Goal: Navigation & Orientation: Understand site structure

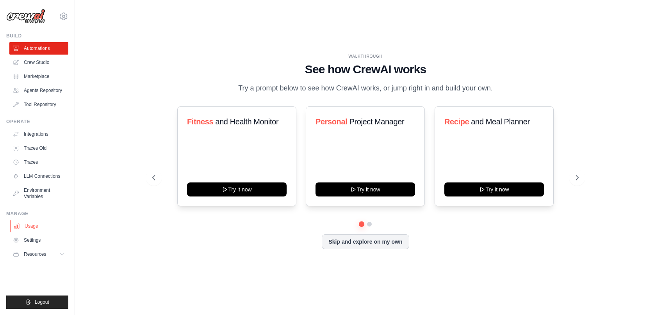
click at [36, 228] on link "Usage" at bounding box center [39, 226] width 59 height 12
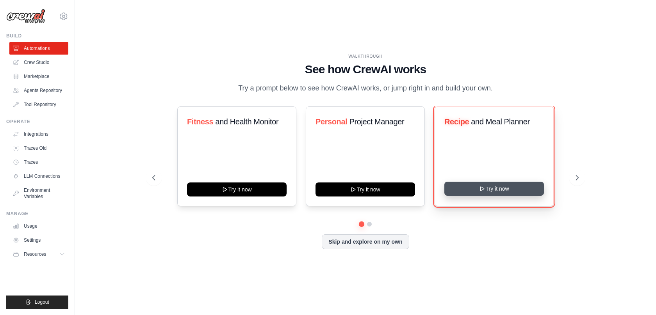
click at [524, 189] on button "Try it now" at bounding box center [494, 189] width 100 height 14
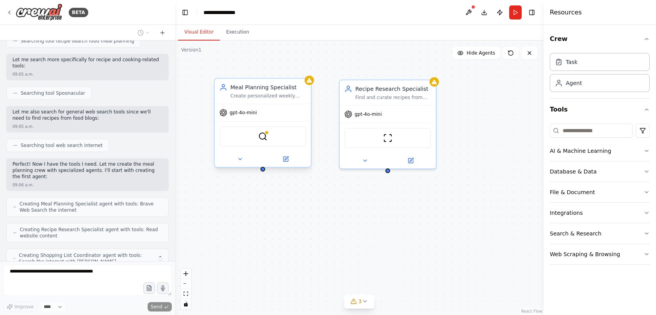
scroll to position [195, 0]
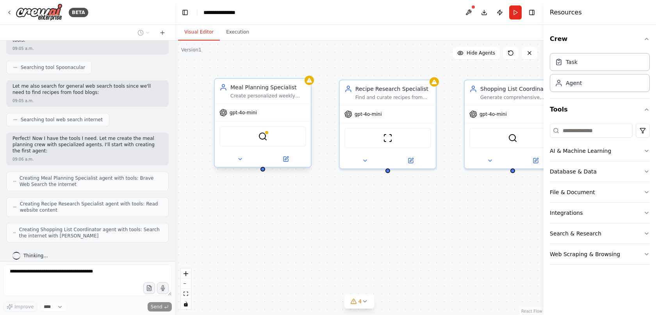
click at [270, 140] on div "BraveSearchTool" at bounding box center [262, 137] width 87 height 20
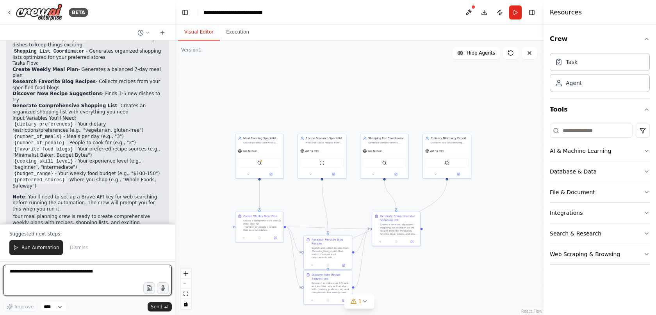
scroll to position [697, 0]
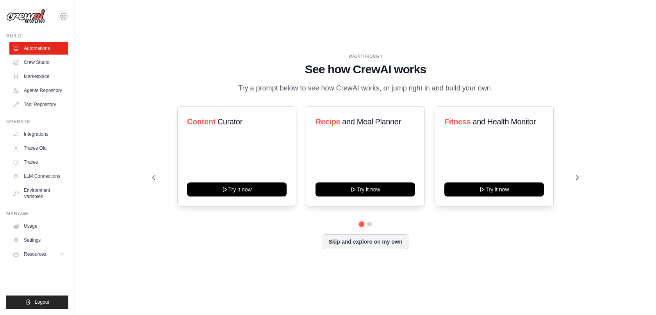
click at [64, 17] on icon at bounding box center [63, 16] width 9 height 9
click at [123, 114] on div "WALKTHROUGH See how CrewAI works Try a prompt below to see how CrewAI works, or…" at bounding box center [365, 158] width 556 height 300
click at [34, 228] on link "Usage" at bounding box center [39, 226] width 59 height 12
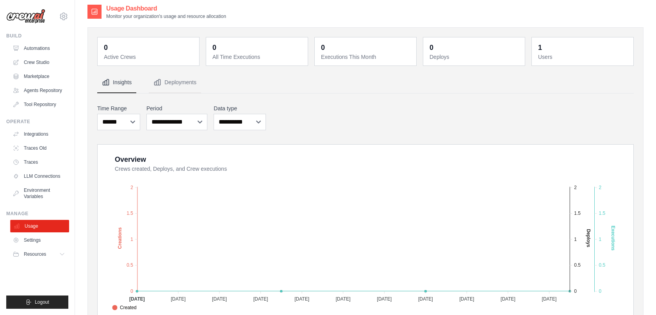
scroll to position [4, 0]
click at [30, 242] on link "Settings" at bounding box center [39, 240] width 59 height 12
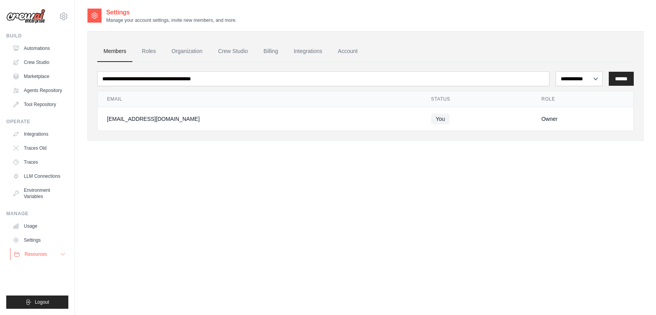
click at [36, 256] on span "Resources" at bounding box center [36, 254] width 22 height 6
click at [40, 50] on link "Automations" at bounding box center [39, 48] width 59 height 12
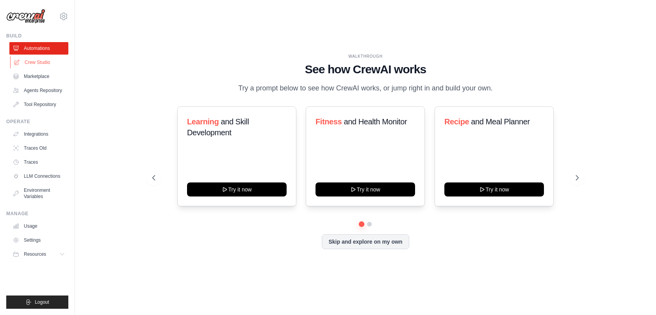
click at [35, 62] on link "Crew Studio" at bounding box center [39, 62] width 59 height 12
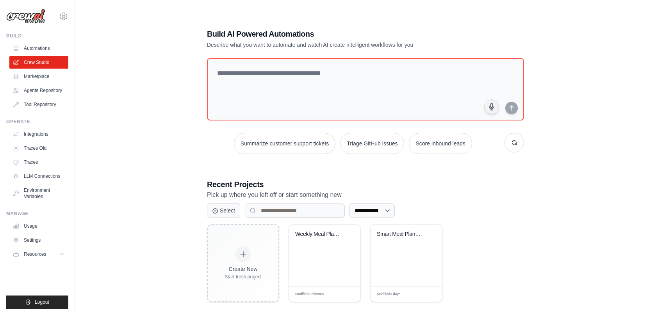
click at [36, 18] on img at bounding box center [25, 16] width 39 height 15
click at [31, 20] on img at bounding box center [25, 16] width 39 height 15
click at [32, 19] on img at bounding box center [25, 16] width 39 height 15
